Goal: Information Seeking & Learning: Learn about a topic

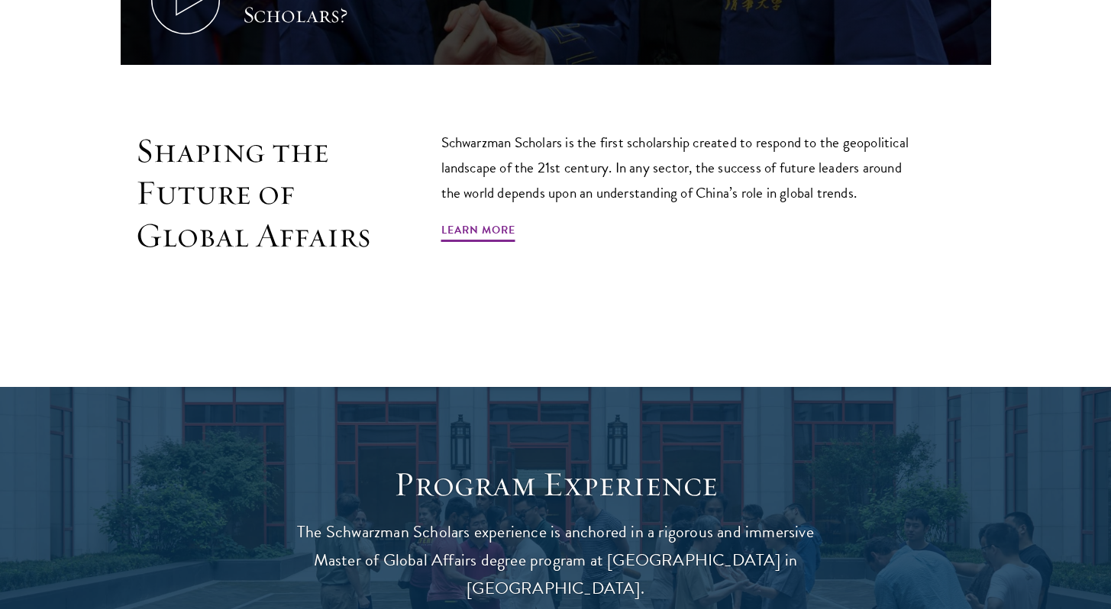
scroll to position [941, 0]
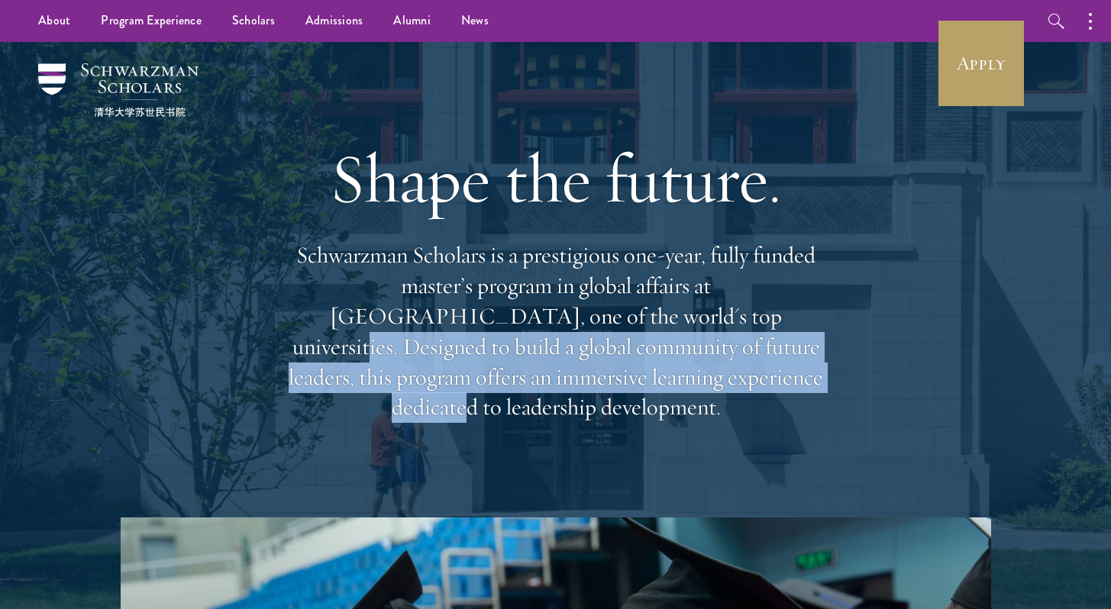
drag, startPoint x: 531, startPoint y: 325, endPoint x: 538, endPoint y: 394, distance: 69.1
click at [538, 395] on p "Schwarzman Scholars is a prestigious one-year, fully funded master’s program in…" at bounding box center [556, 332] width 550 height 182
click at [538, 393] on p "Schwarzman Scholars is a prestigious one-year, fully funded master’s program in…" at bounding box center [556, 332] width 550 height 182
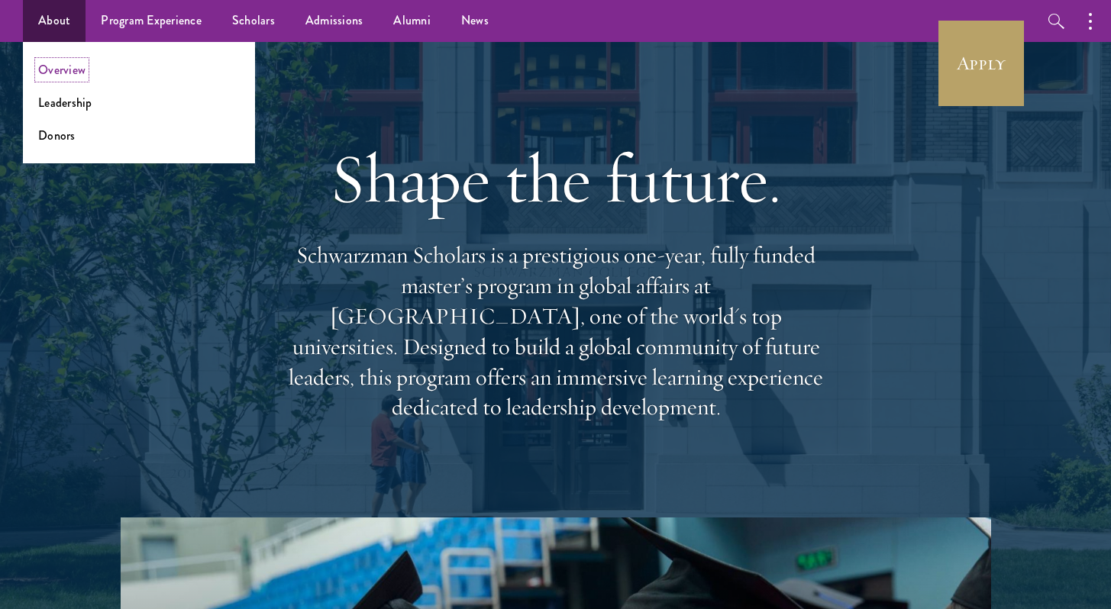
click at [69, 67] on link "Overview" at bounding box center [61, 70] width 47 height 18
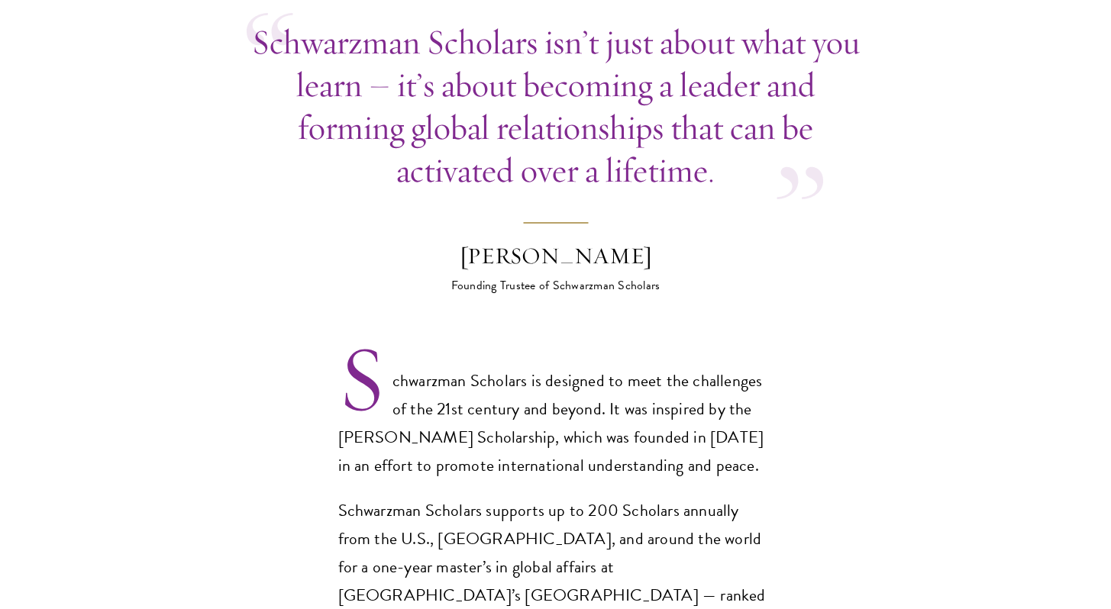
scroll to position [804, 0]
